Goal: Task Accomplishment & Management: Use online tool/utility

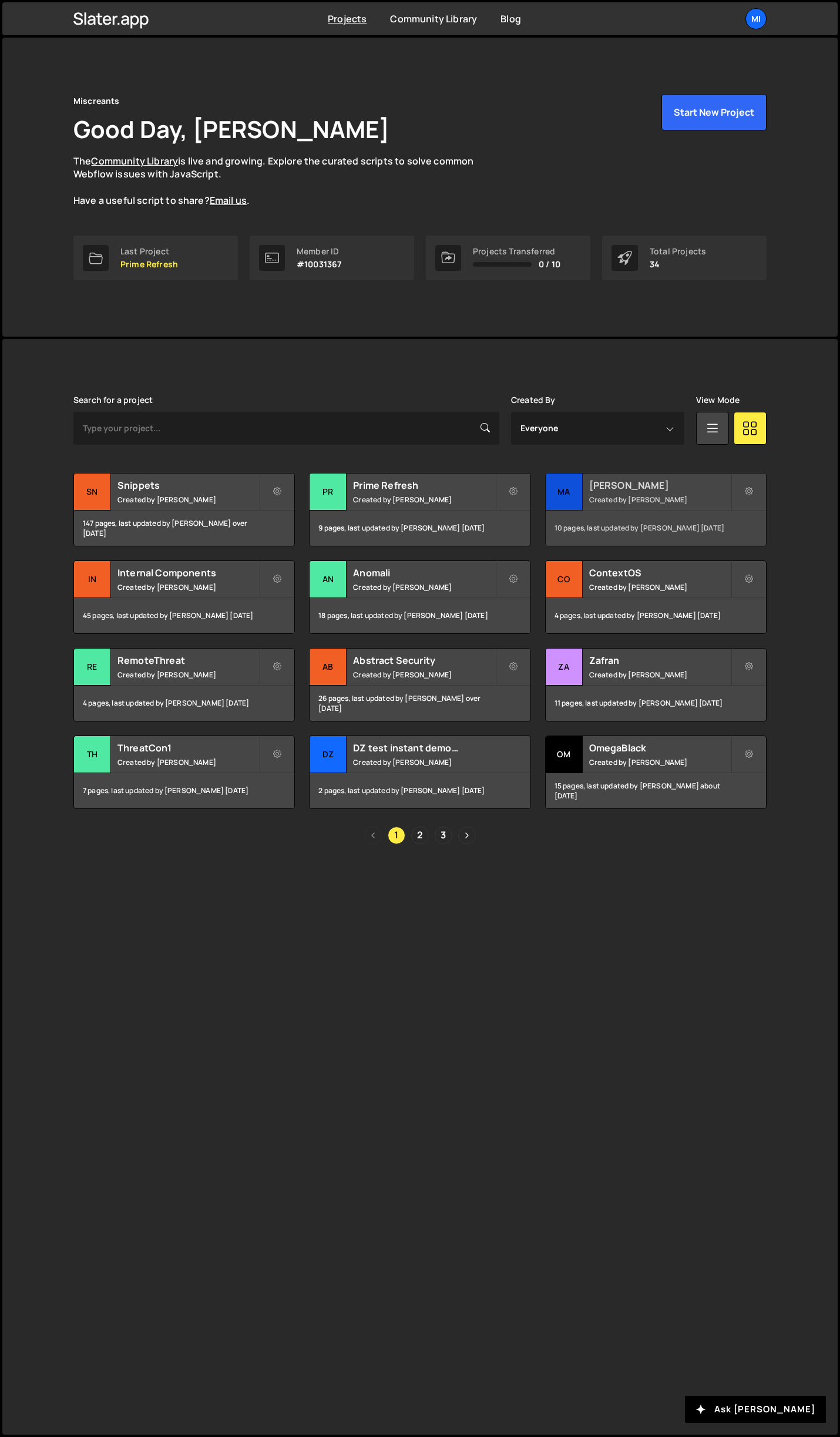
click at [651, 484] on h2 "[PERSON_NAME]" at bounding box center [660, 486] width 141 height 13
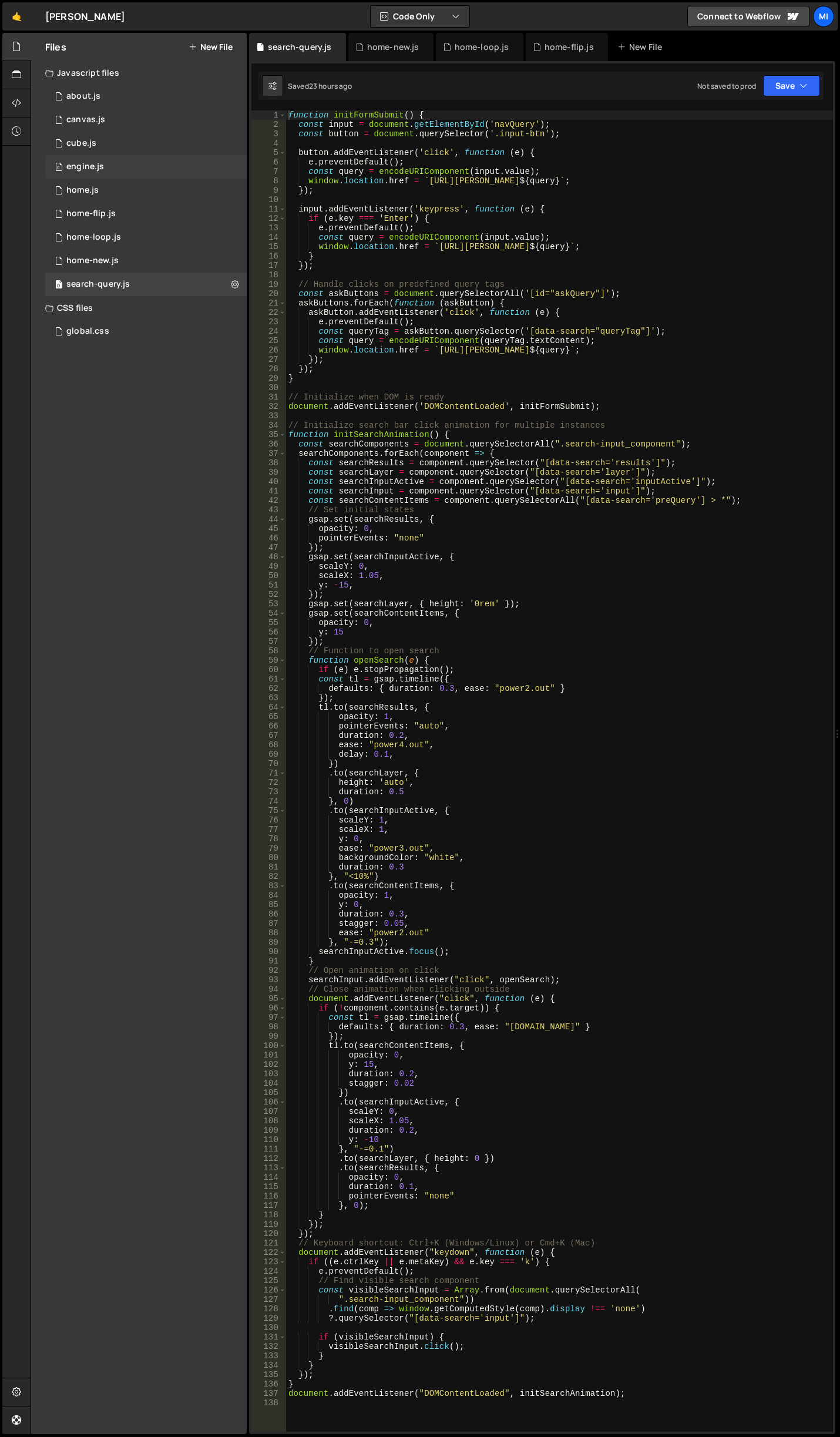
click at [116, 166] on div "0 engine.js 0" at bounding box center [146, 167] width 201 height 24
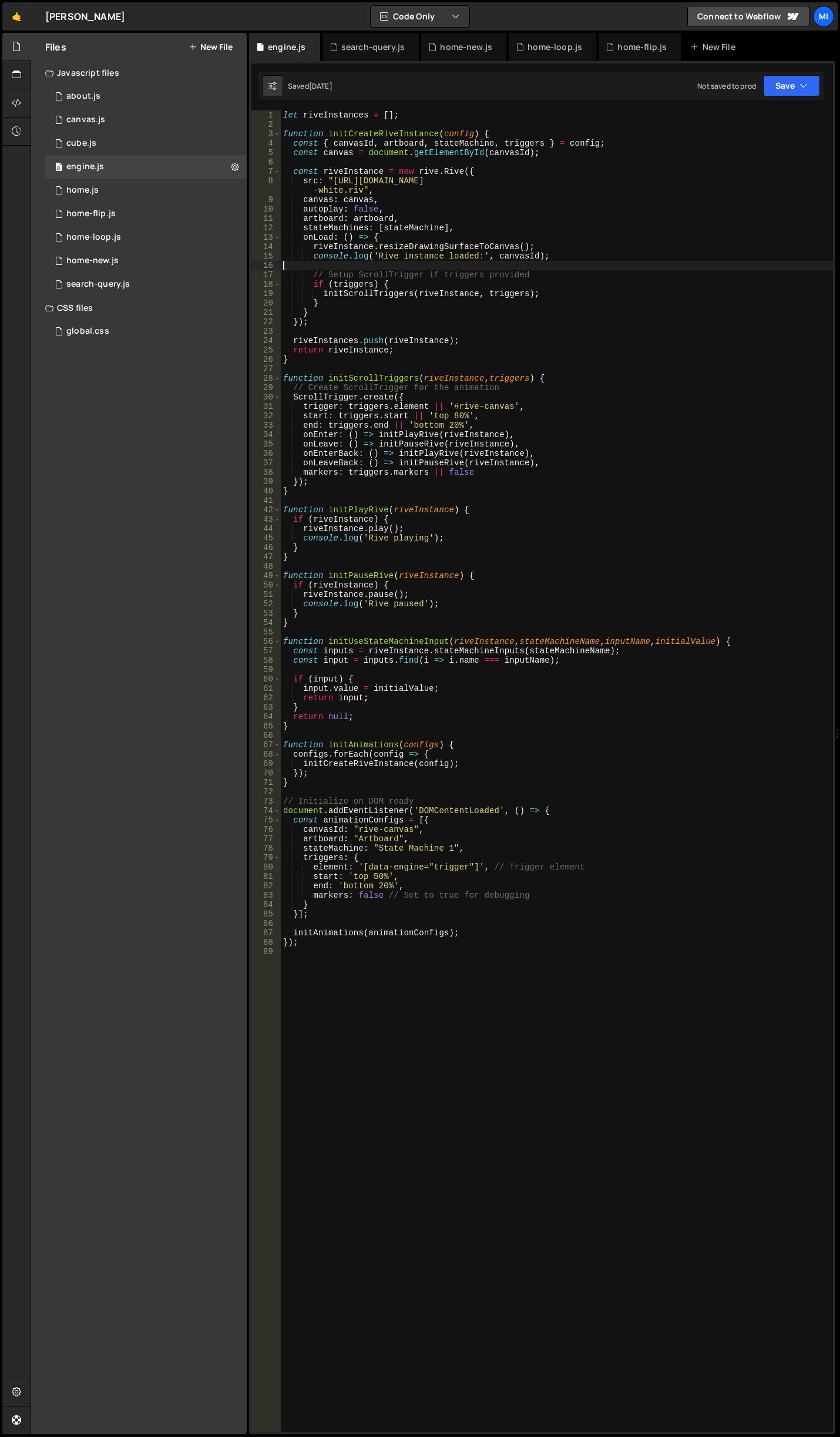
click at [482, 264] on div "let riveInstances = [ ] ; function initCreateRiveInstance ( config ) { const { …" at bounding box center [557, 781] width 552 height 1340
drag, startPoint x: 332, startPoint y: 182, endPoint x: 361, endPoint y: 188, distance: 29.6
click at [361, 188] on div "let riveInstances = [ ] ; function initCreateRiveInstance ( config ) { const { …" at bounding box center [557, 781] width 552 height 1340
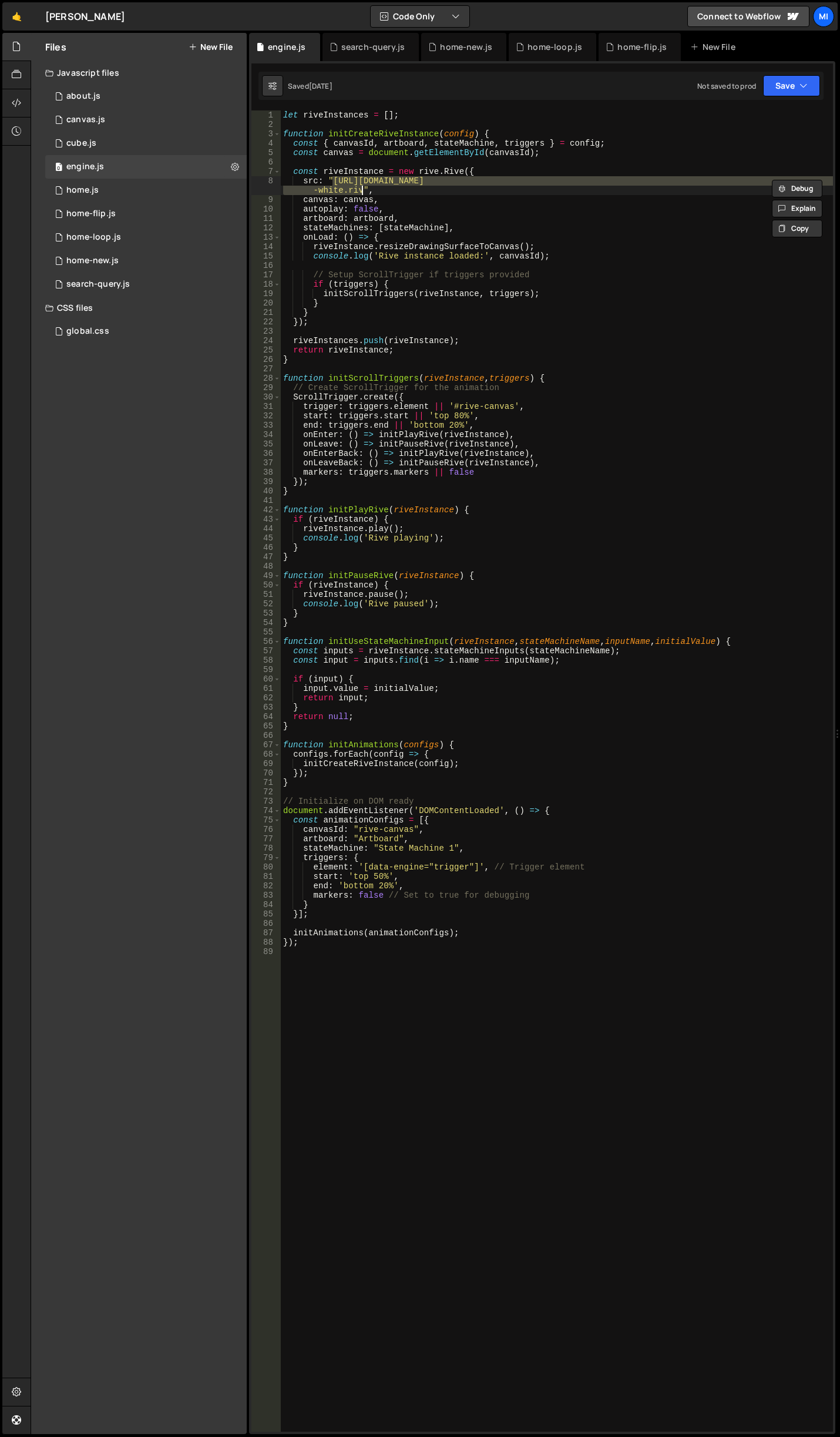
paste textarea "e0eb7dcdca16a714931727_mallory-engine-4"
type textarea "src: "[URL][DOMAIN_NAME]","
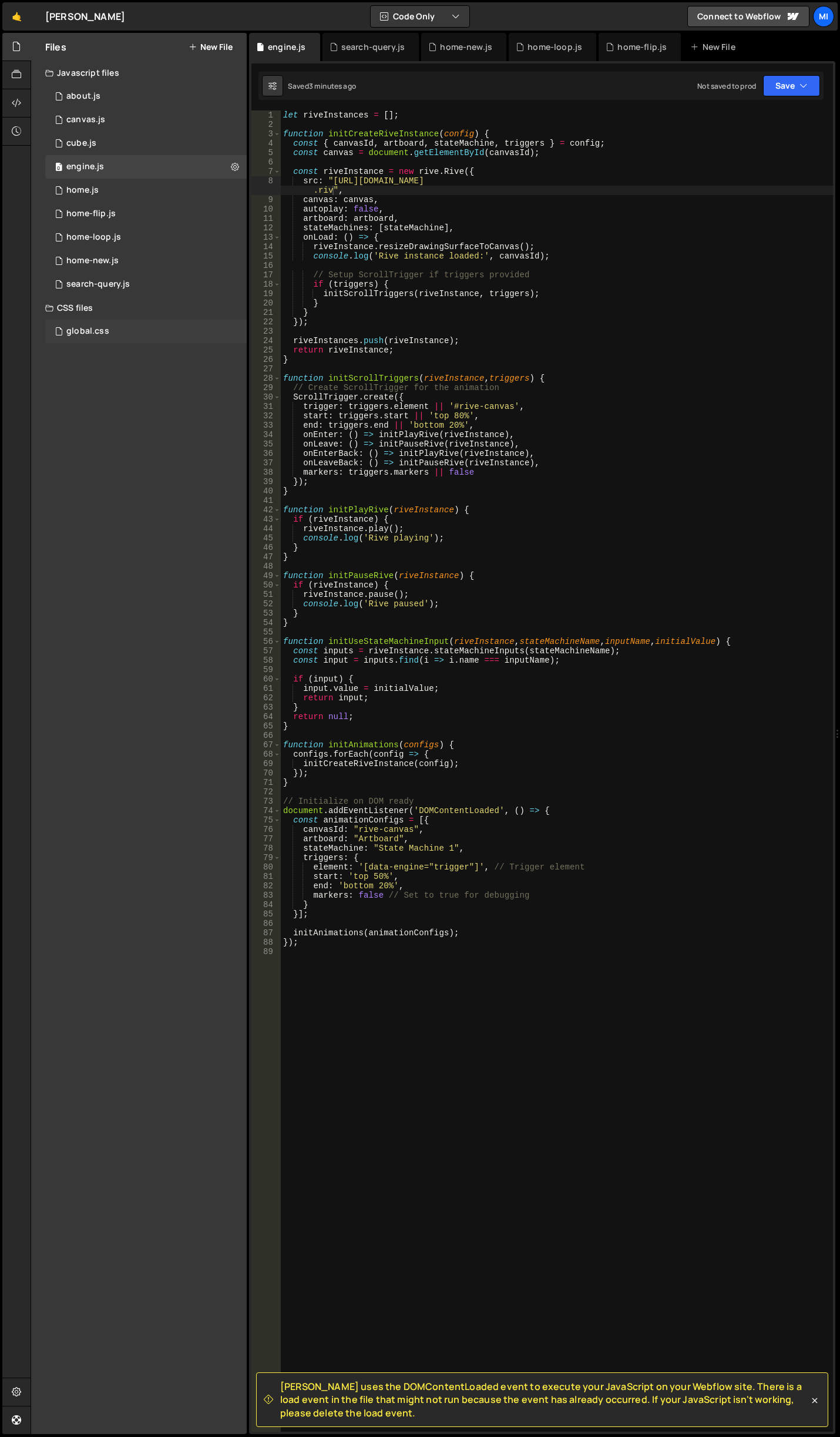
click at [110, 330] on div "global.css 0" at bounding box center [146, 331] width 201 height 24
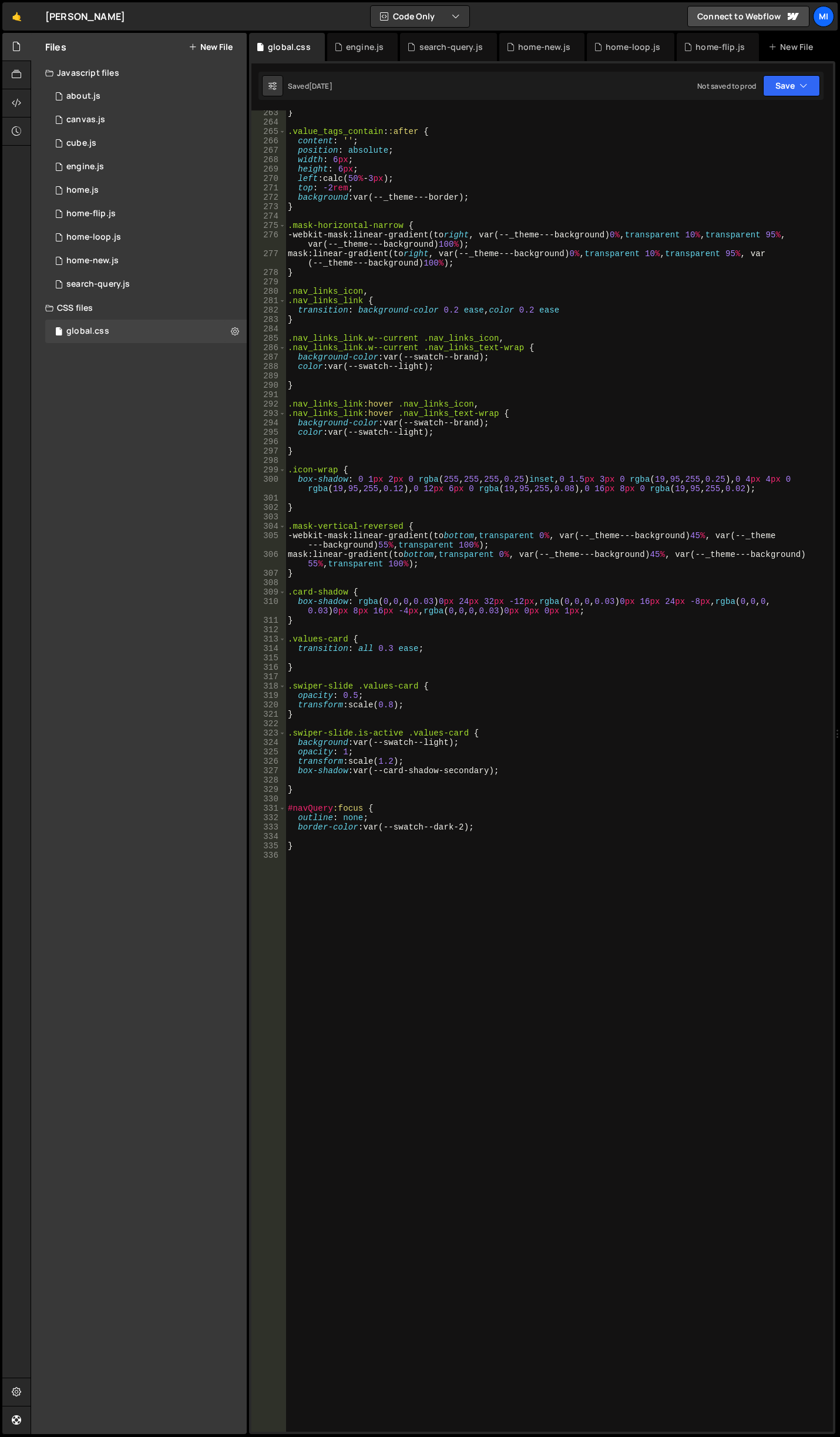
scroll to position [2587, 0]
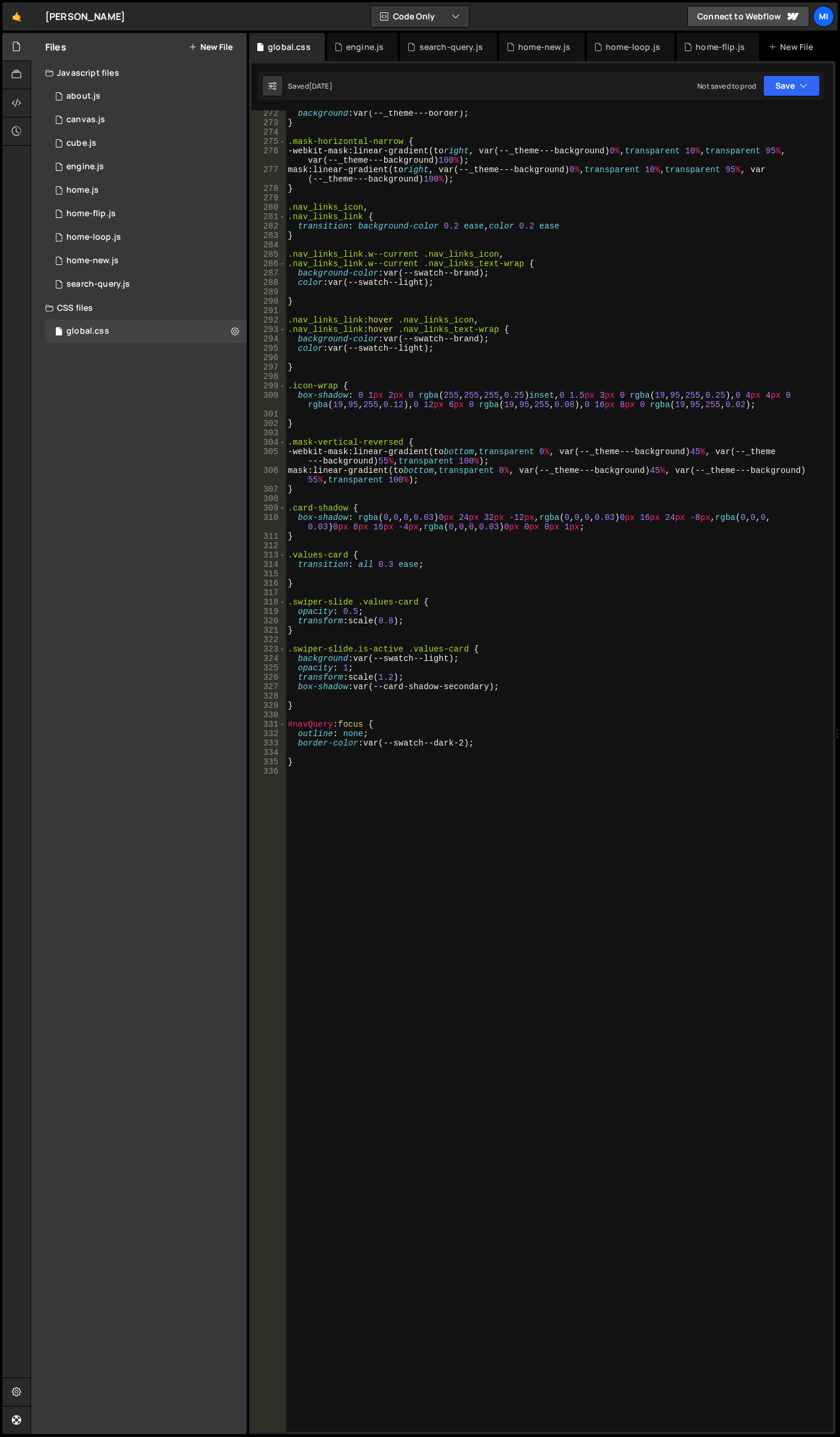
click at [488, 543] on div "background : var(--_theme---border) ; } .mask-horizontal-narrow { -webkit-mask …" at bounding box center [557, 779] width 543 height 1340
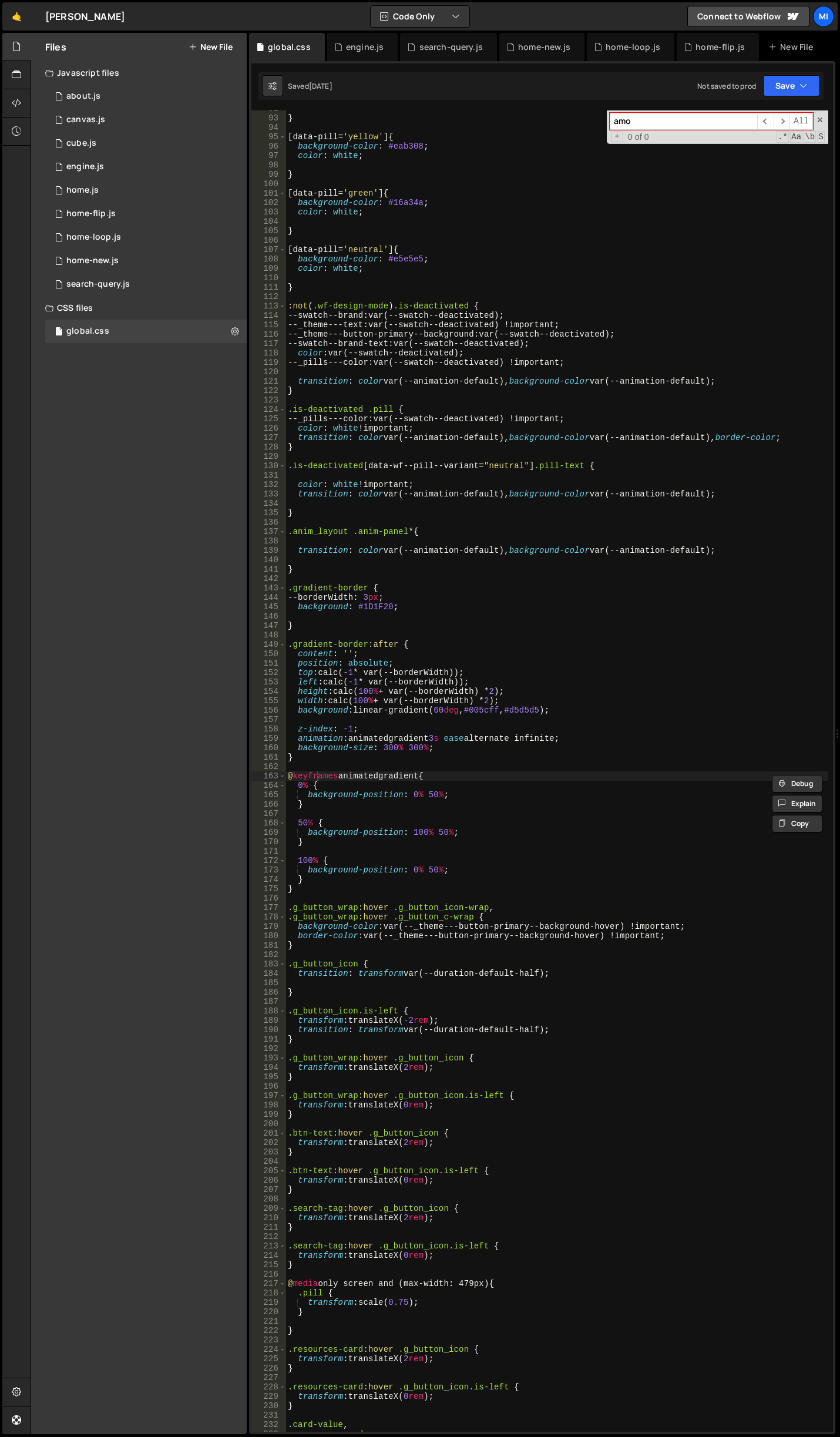
scroll to position [891, 0]
click at [693, 109] on div "XXXXXXXXXXXXXXXXXXXXXXXXXXXXXXXXXXXXXXXXXXXXXXXXXXXXXXXXXXXXXXXXXXXXXXXXXXXXXXX…" at bounding box center [542, 747] width 586 height 1373
click at [697, 116] on input "anim-mask" at bounding box center [683, 121] width 147 height 17
paste input "mask-horizontal-narrow"
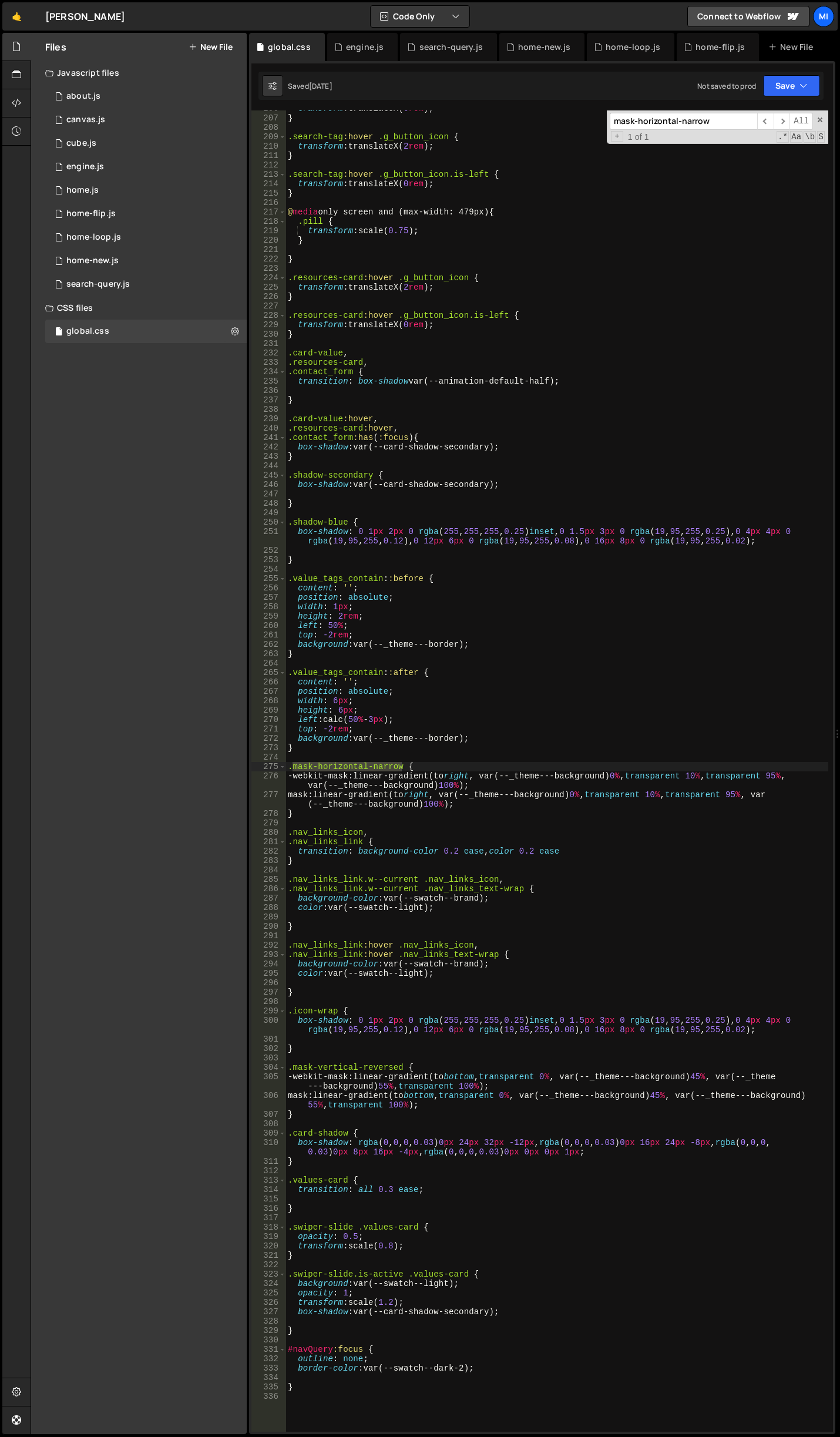
scroll to position [1962, 0]
type input "mask-horizontal-narrow"
click at [625, 820] on div "transform : translateX( 0 rem ) ; } .search-tag :hover .g_button_icon { transfo…" at bounding box center [557, 774] width 543 height 1340
click at [709, 775] on div "transform : translateX( 0 rem ) ; } .search-tag :hover .g_button_icon { transfo…" at bounding box center [557, 774] width 543 height 1340
click at [788, 768] on div "transform : translateX( 0 rem ) ; } .search-tag :hover .g_button_icon { transfo…" at bounding box center [557, 774] width 543 height 1340
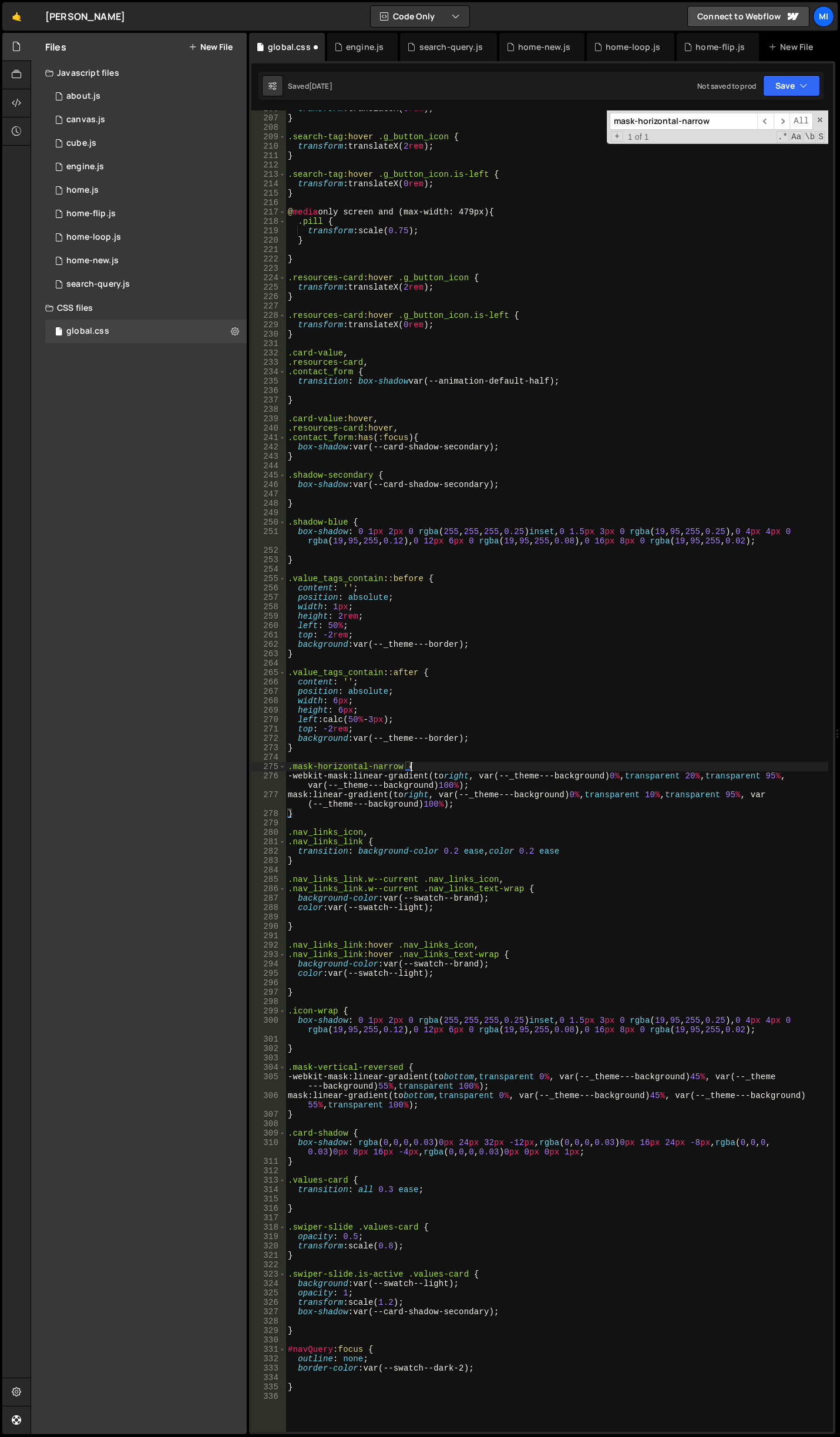
scroll to position [0, 9]
drag, startPoint x: 790, startPoint y: 773, endPoint x: 799, endPoint y: 773, distance: 9.0
click at [799, 773] on div "transform : translateX( 0 rem ) ; } .search-tag :hover .g_button_icon { transfo…" at bounding box center [557, 774] width 543 height 1340
drag, startPoint x: 663, startPoint y: 795, endPoint x: 671, endPoint y: 794, distance: 8.1
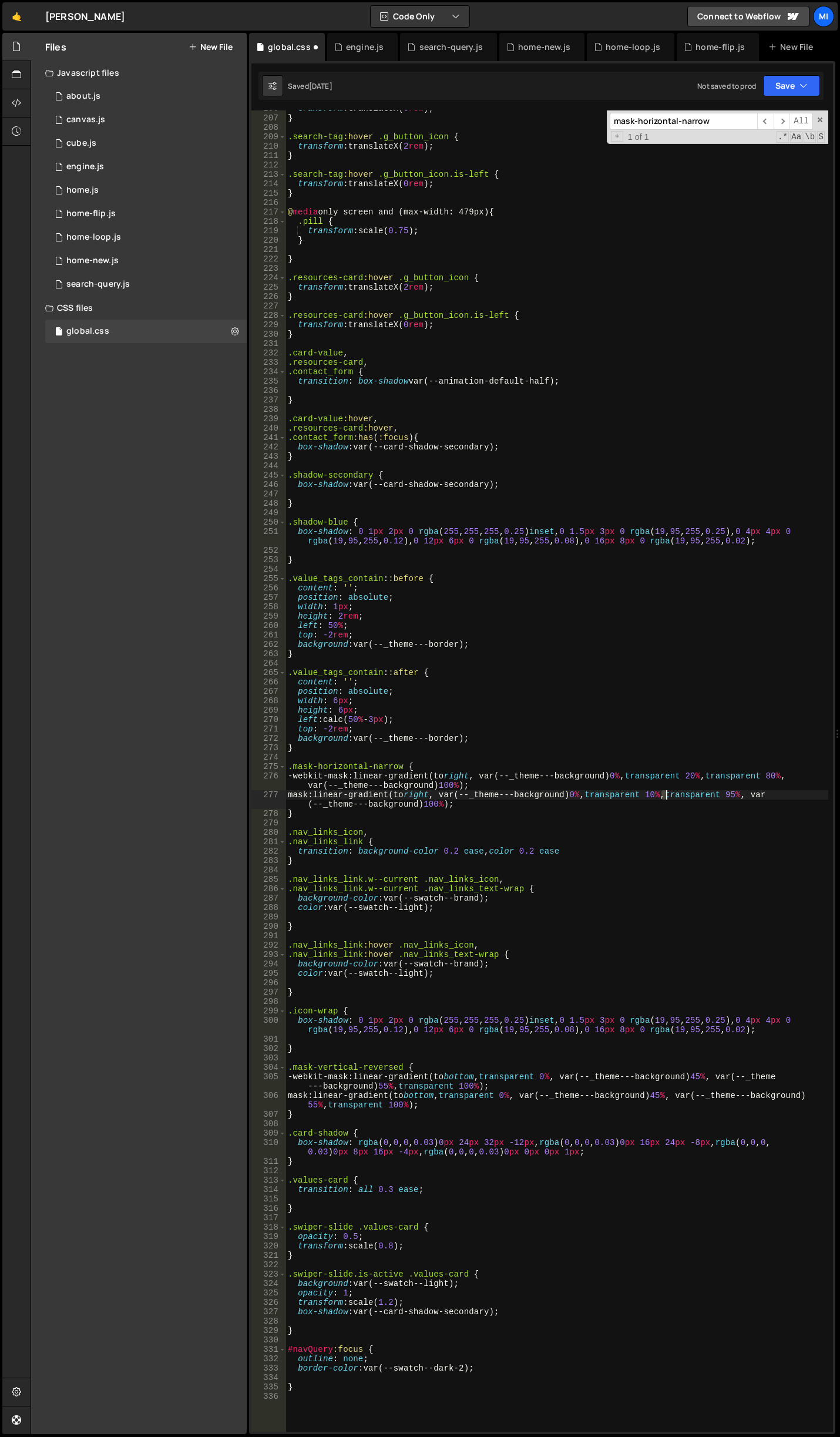
click at [671, 794] on div "transform : translateX( 0 rem ) ; } .search-tag :hover .g_button_icon { transfo…" at bounding box center [557, 774] width 543 height 1340
drag, startPoint x: 748, startPoint y: 796, endPoint x: 758, endPoint y: 796, distance: 10.0
click at [758, 796] on div "transform : translateX( 0 rem ) ; } .search-tag :hover .g_button_icon { transfo…" at bounding box center [557, 774] width 543 height 1340
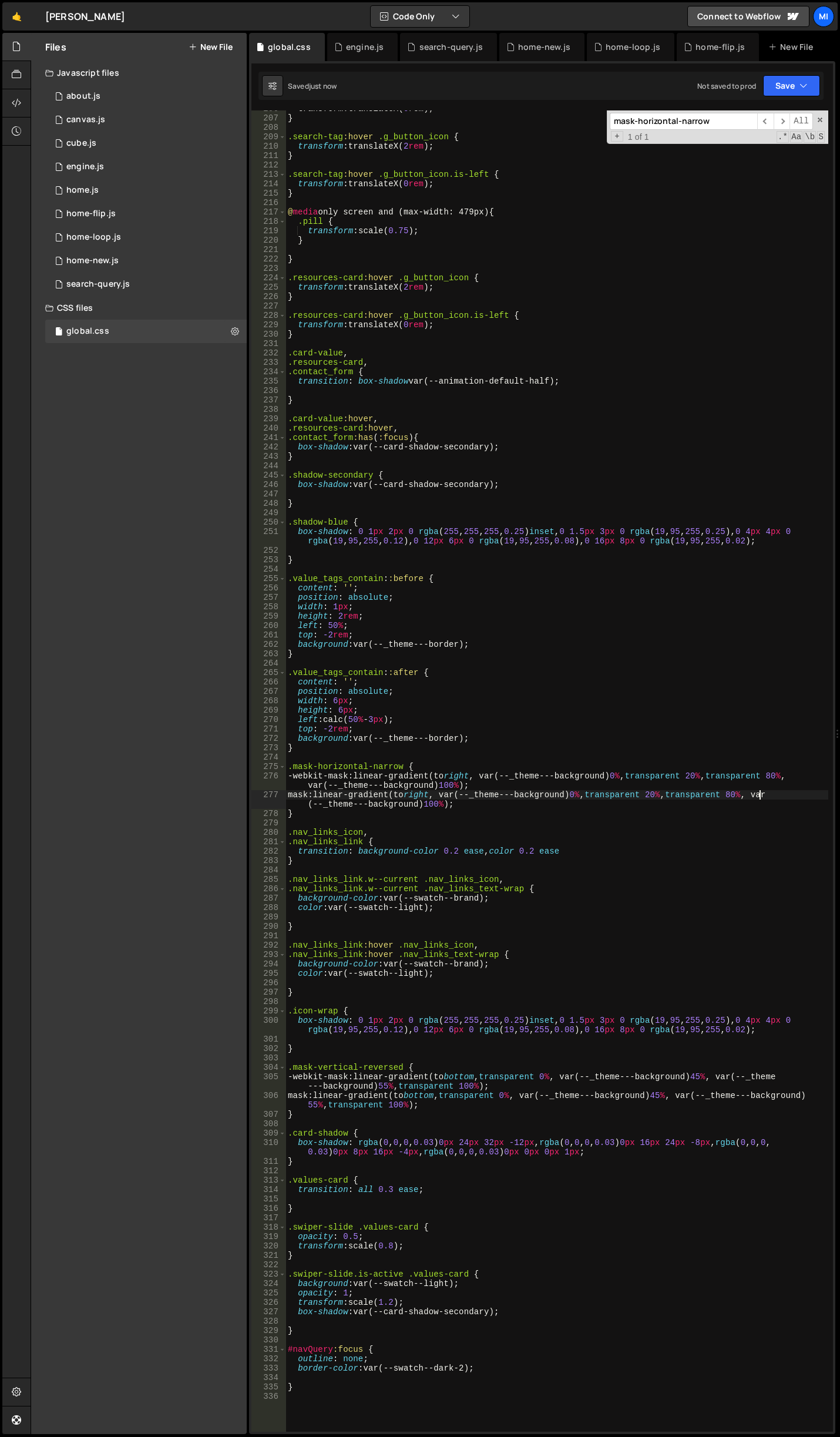
type textarea "mask: linear-gradient(to right, var(--_theme---background) 0%, transparent 20%,…"
